Goal: Transaction & Acquisition: Purchase product/service

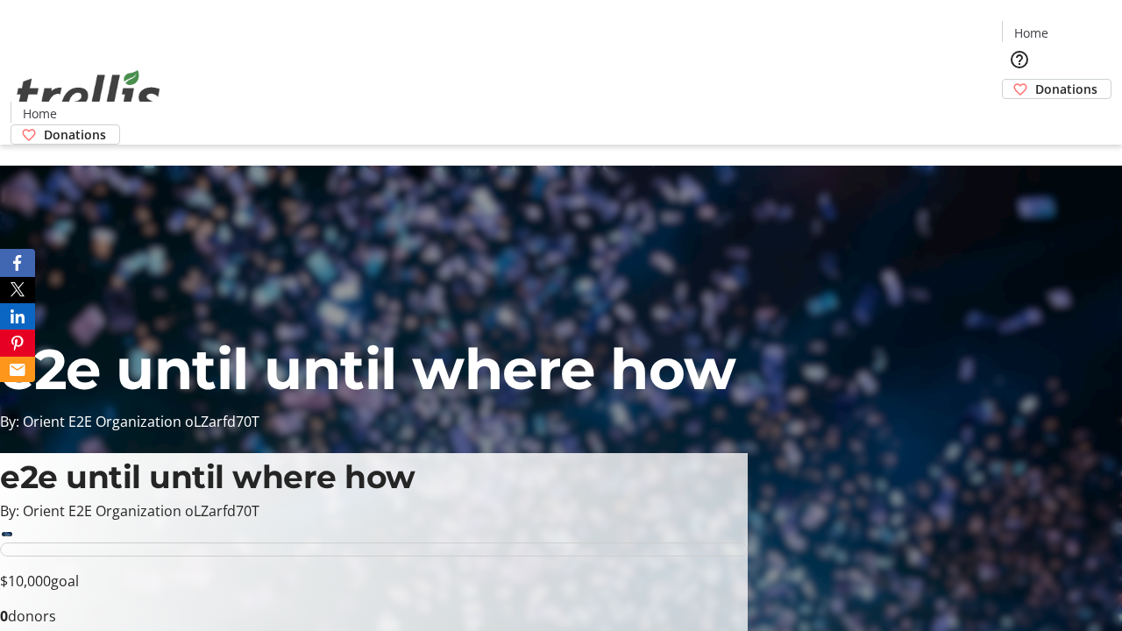
click at [1035, 80] on span "Donations" at bounding box center [1066, 89] width 62 height 18
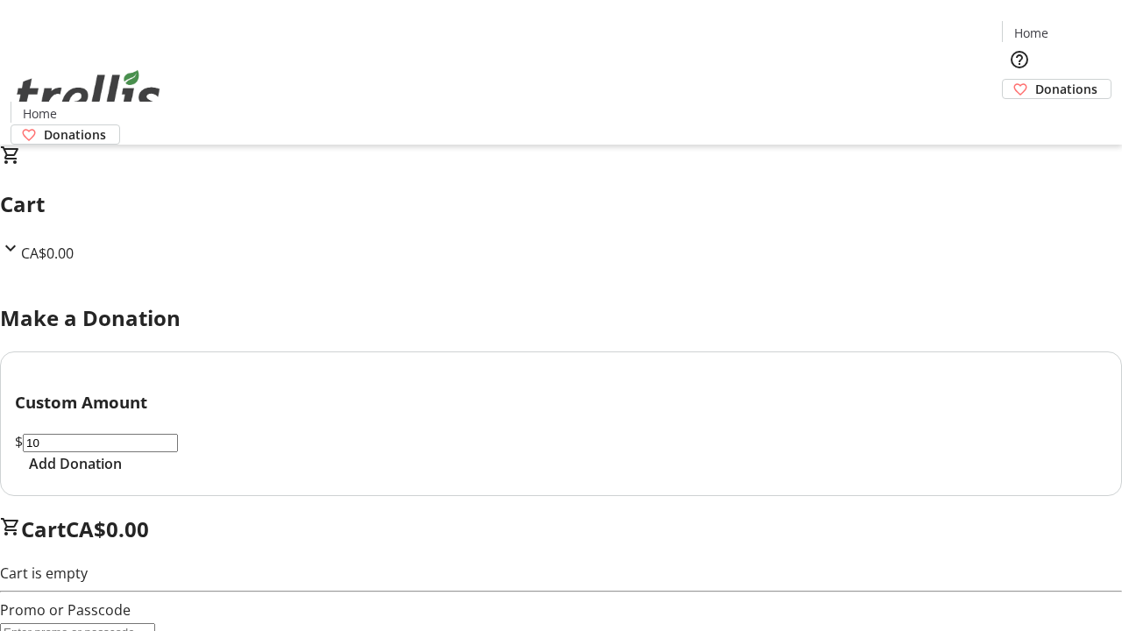
click at [122, 474] on span "Add Donation" at bounding box center [75, 463] width 93 height 21
select select "CA"
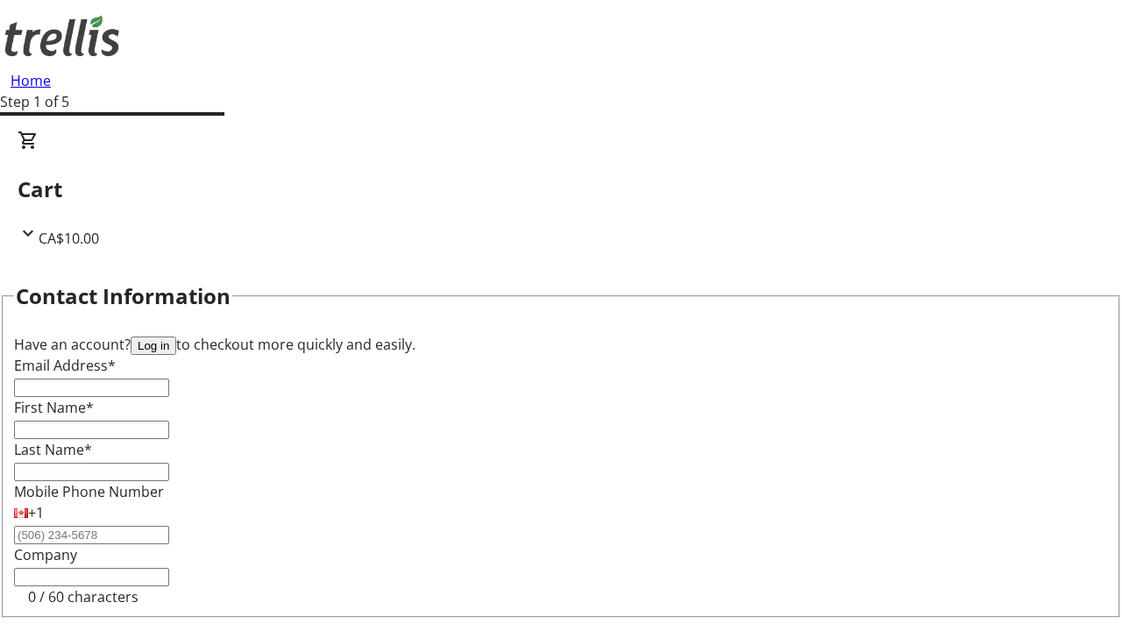
click at [176, 336] on button "Log in" at bounding box center [154, 345] width 46 height 18
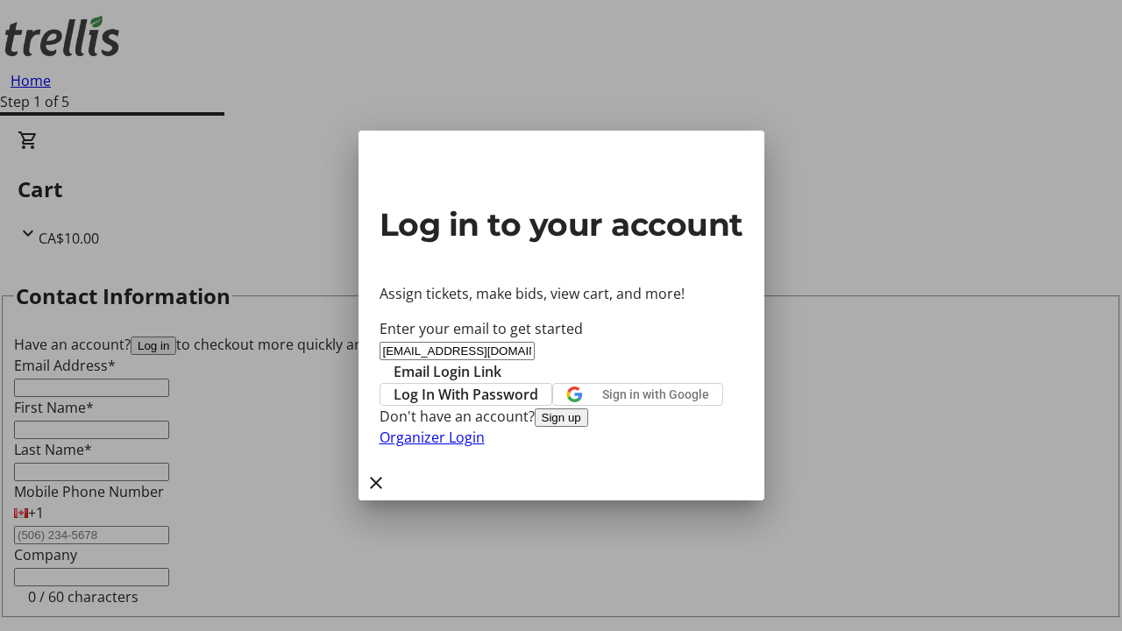
type input "[EMAIL_ADDRESS][DOMAIN_NAME]"
click at [501, 361] on span "Email Login Link" at bounding box center [447, 371] width 108 height 21
